Goal: Task Accomplishment & Management: Manage account settings

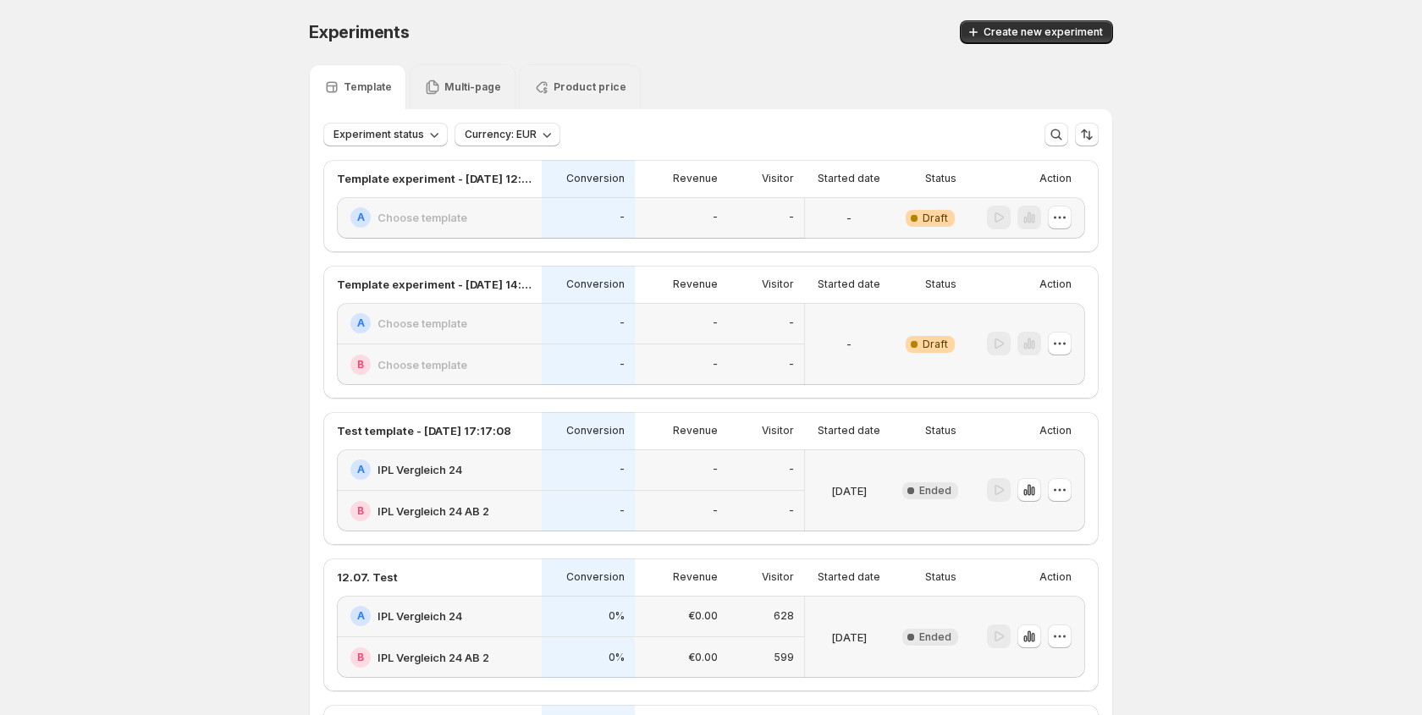
click at [856, 316] on div "-" at bounding box center [849, 344] width 74 height 62
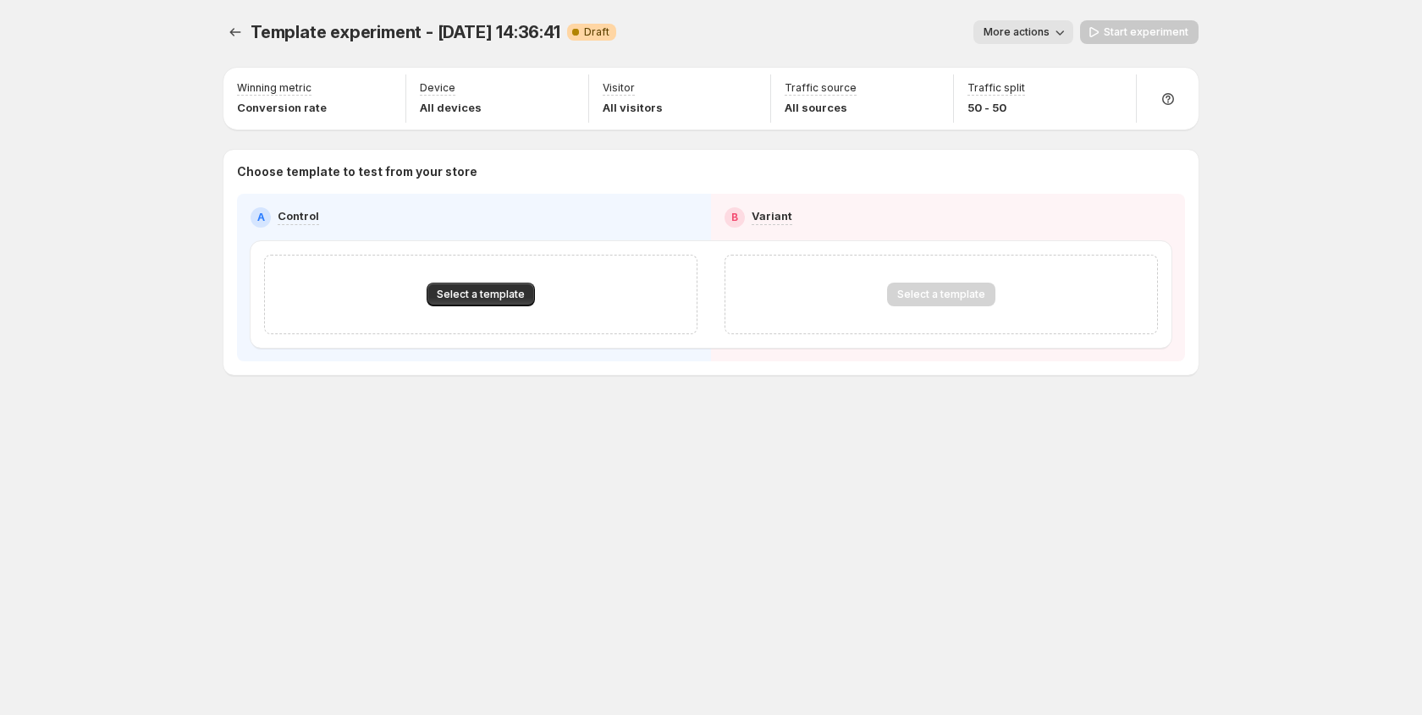
click at [1066, 31] on icon "button" at bounding box center [1059, 32] width 17 height 17
click at [874, 36] on div "More actions" at bounding box center [851, 32] width 443 height 24
click at [750, 89] on icon "button" at bounding box center [748, 90] width 11 height 11
